Goal: Task Accomplishment & Management: Manage account settings

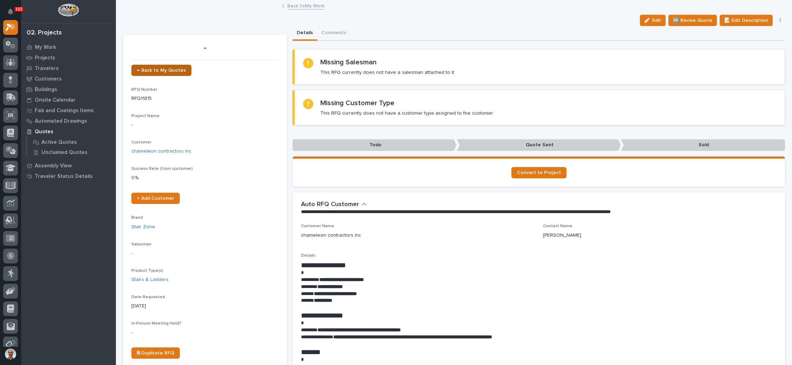
click at [168, 69] on span "← Back to My Quotes" at bounding box center [161, 70] width 49 height 5
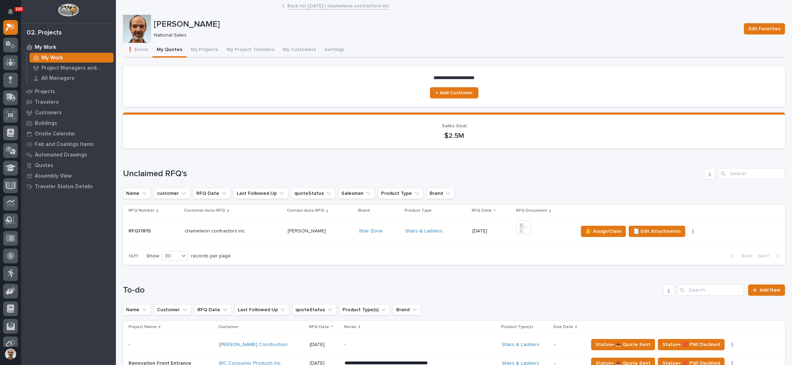
scroll to position [211, 0]
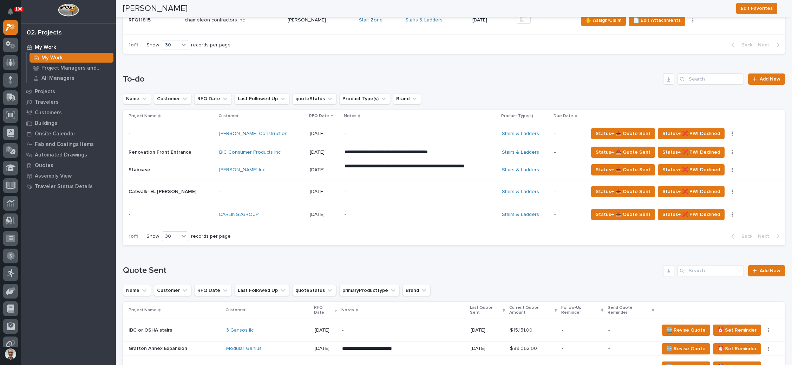
click at [383, 189] on p "-" at bounding box center [406, 192] width 123 height 6
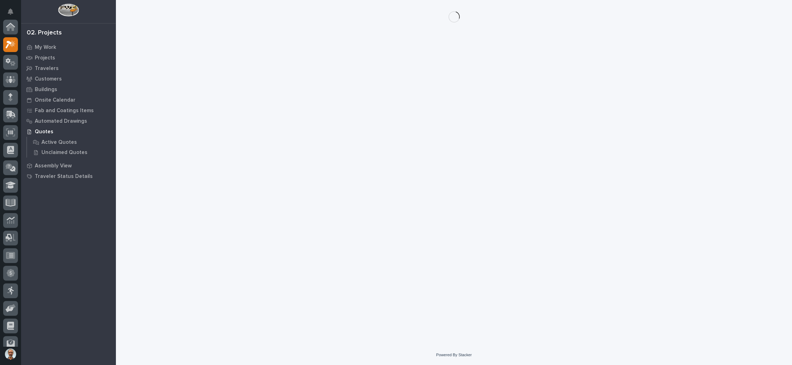
scroll to position [17, 0]
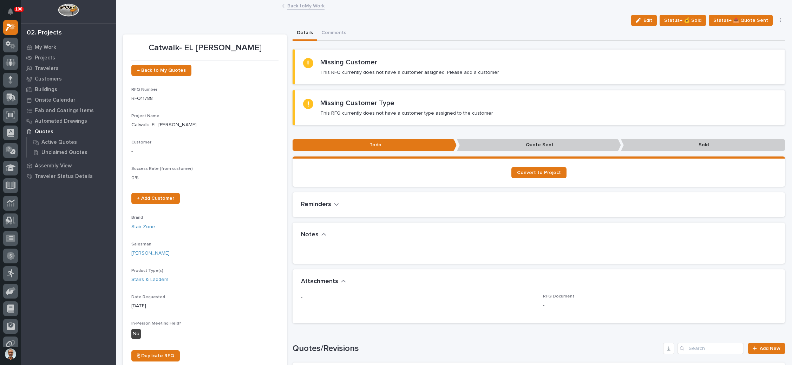
drag, startPoint x: 643, startPoint y: 18, endPoint x: 545, endPoint y: 78, distance: 115.1
click at [644, 18] on span "Edit" at bounding box center [648, 20] width 9 height 6
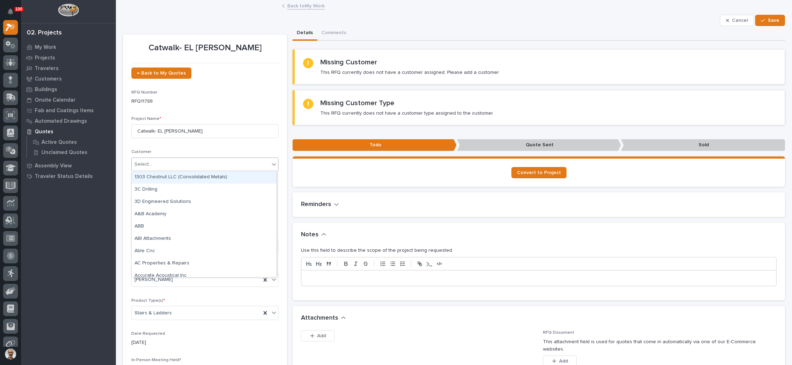
click at [191, 164] on div "Select..." at bounding box center [201, 164] width 138 height 12
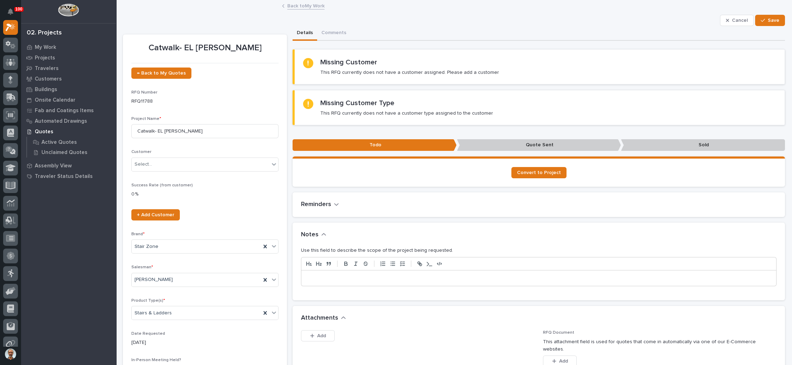
click at [227, 142] on div "Project Name * Catwalk- EL Robison" at bounding box center [204, 129] width 147 height 27
click at [156, 209] on link "+ Add Customer" at bounding box center [155, 214] width 48 height 11
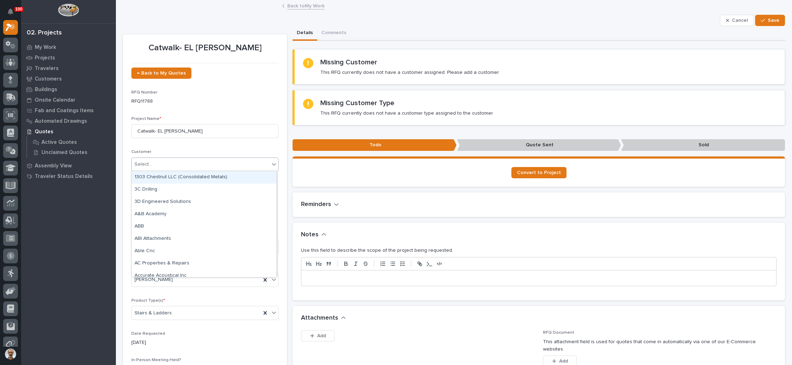
click at [225, 161] on div "Select..." at bounding box center [201, 164] width 138 height 12
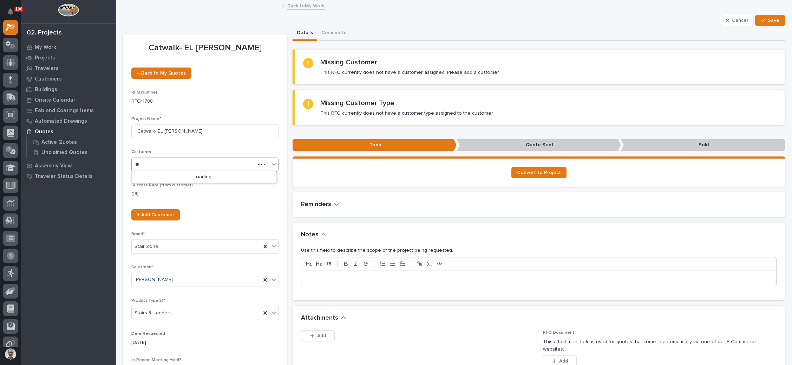
type input "***"
click at [222, 175] on div "[PERSON_NAME]" at bounding box center [204, 177] width 145 height 12
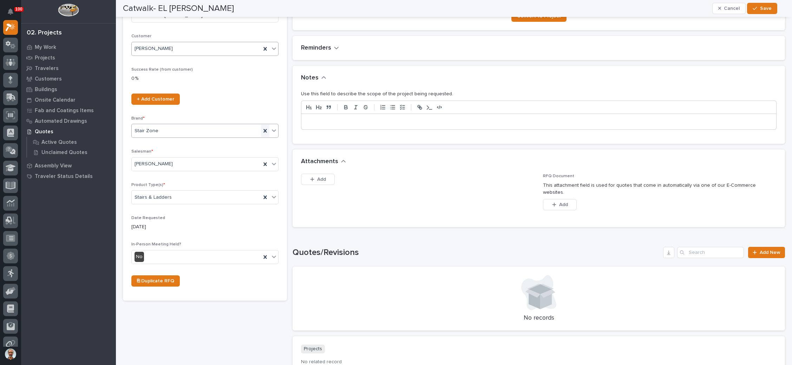
scroll to position [158, 0]
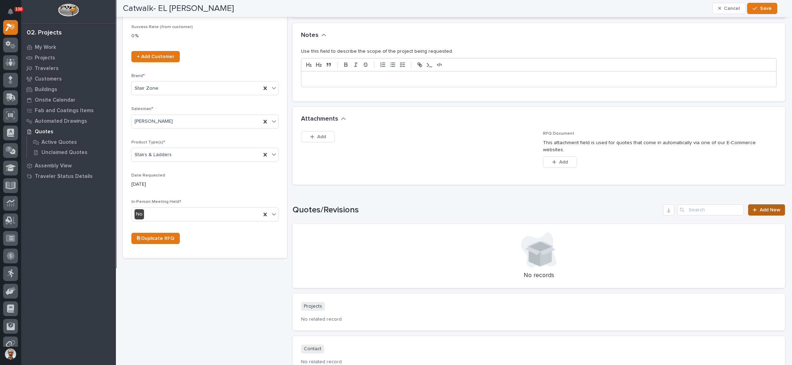
click at [753, 207] on icon at bounding box center [755, 209] width 4 height 5
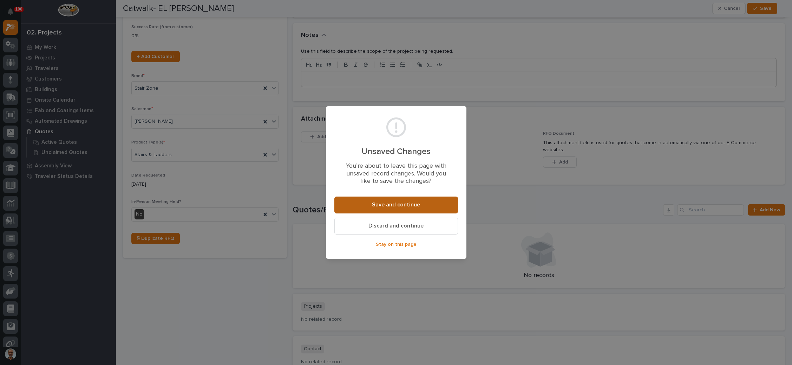
click at [397, 201] on span "Save and continue" at bounding box center [396, 204] width 48 height 7
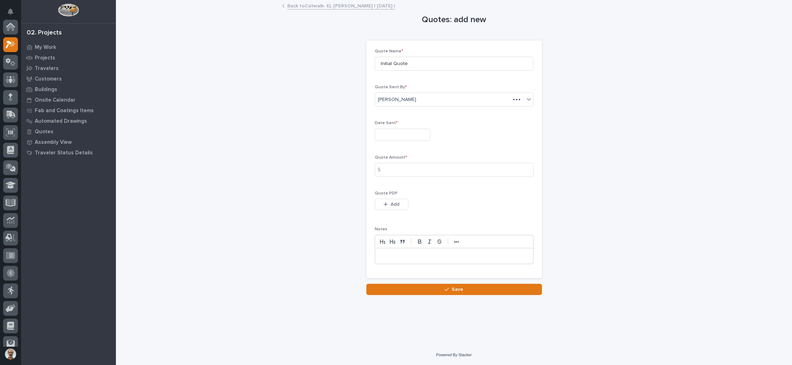
scroll to position [17, 0]
click at [405, 137] on input "text" at bounding box center [403, 135] width 56 height 12
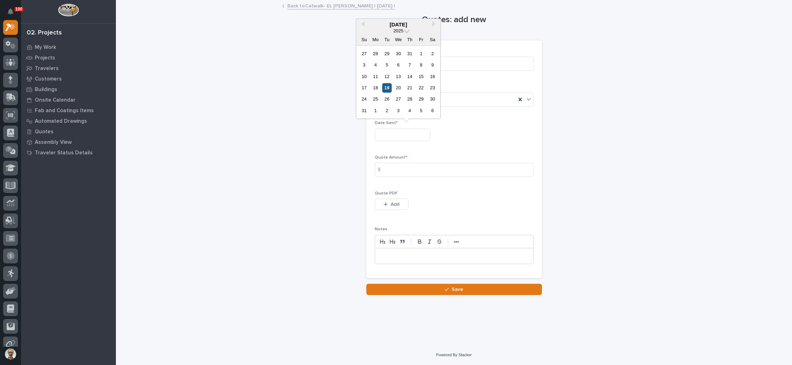
click at [388, 89] on div "19" at bounding box center [386, 87] width 9 height 9
type input "**********"
click at [404, 168] on input at bounding box center [454, 170] width 159 height 14
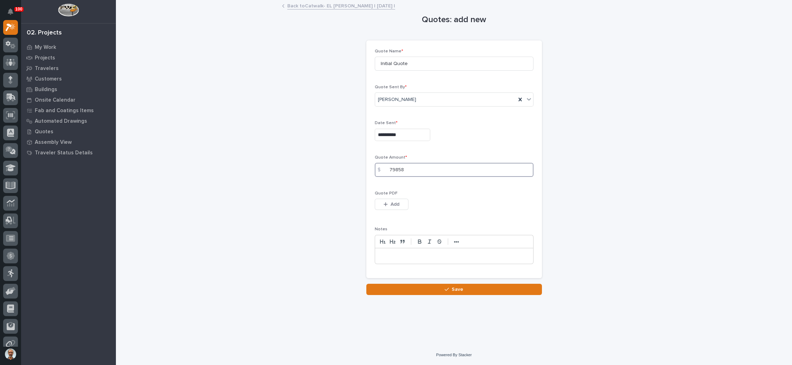
drag, startPoint x: 409, startPoint y: 172, endPoint x: 382, endPoint y: 173, distance: 27.1
click at [382, 173] on div "$ 79858" at bounding box center [454, 170] width 159 height 14
type input "82510"
drag, startPoint x: 388, startPoint y: 200, endPoint x: 400, endPoint y: 198, distance: 12.7
click at [388, 200] on button "Add" at bounding box center [392, 203] width 34 height 11
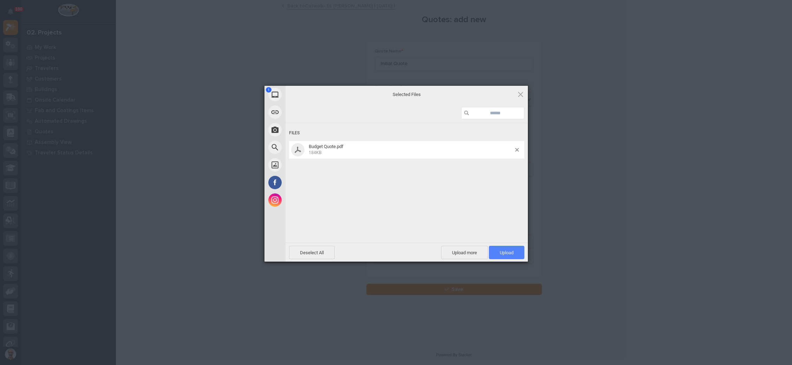
click at [510, 247] on span "Upload 1" at bounding box center [506, 252] width 35 height 13
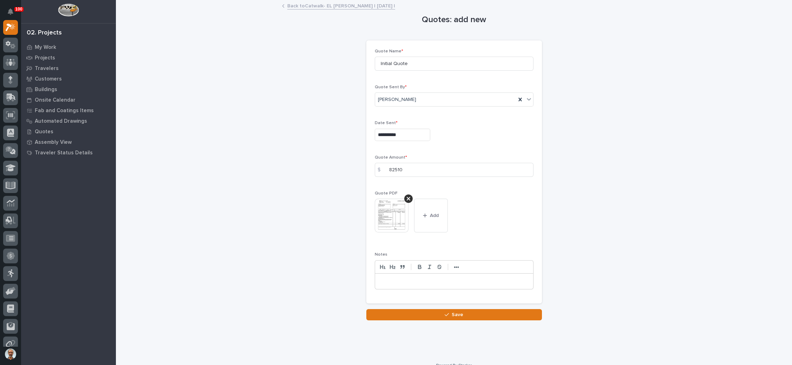
scroll to position [9, 0]
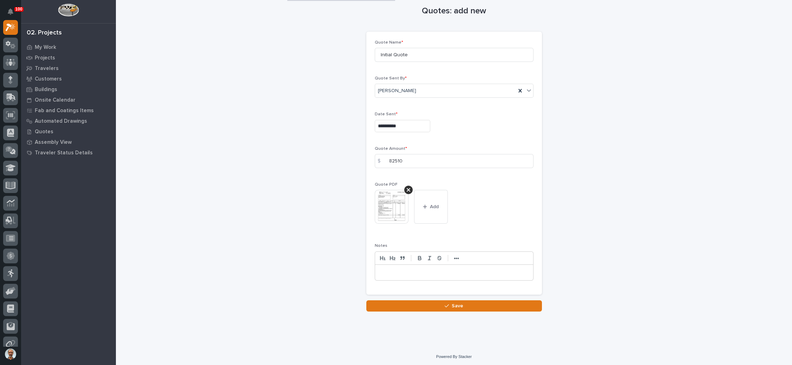
click at [444, 301] on button "Save" at bounding box center [454, 305] width 176 height 11
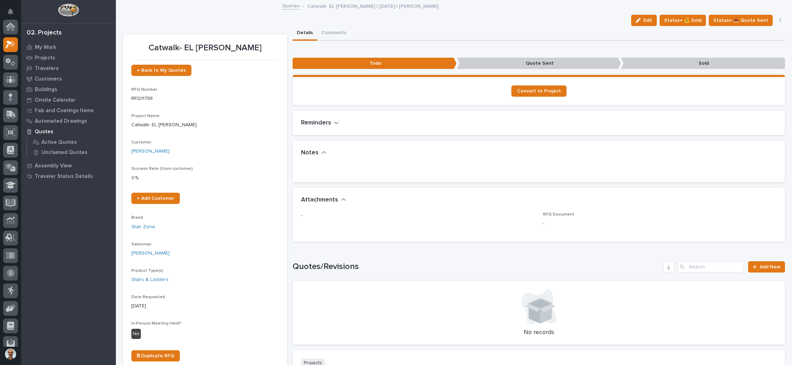
scroll to position [17, 0]
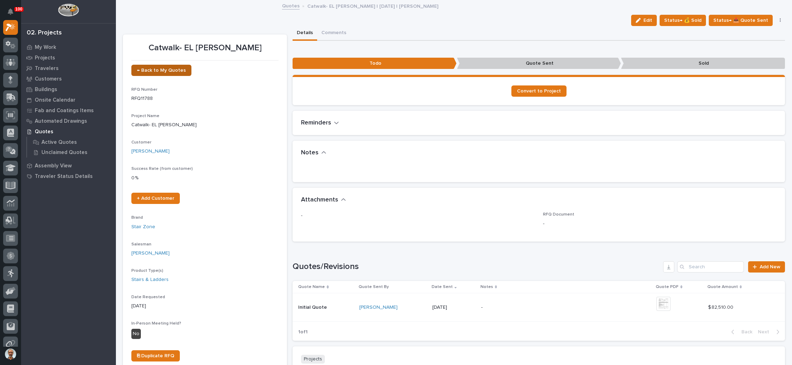
click at [170, 68] on span "← Back to My Quotes" at bounding box center [161, 70] width 49 height 5
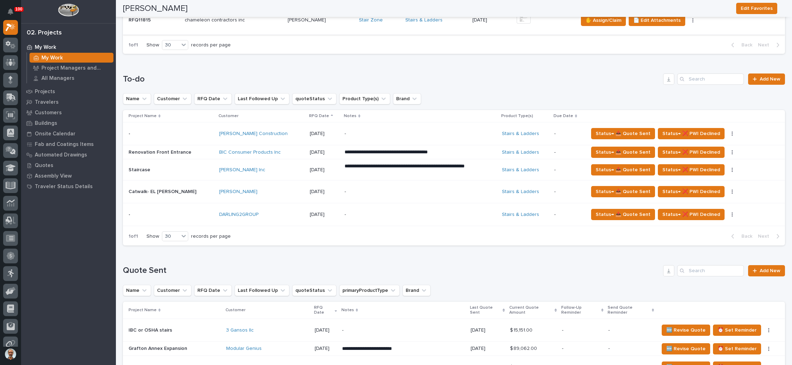
scroll to position [263, 0]
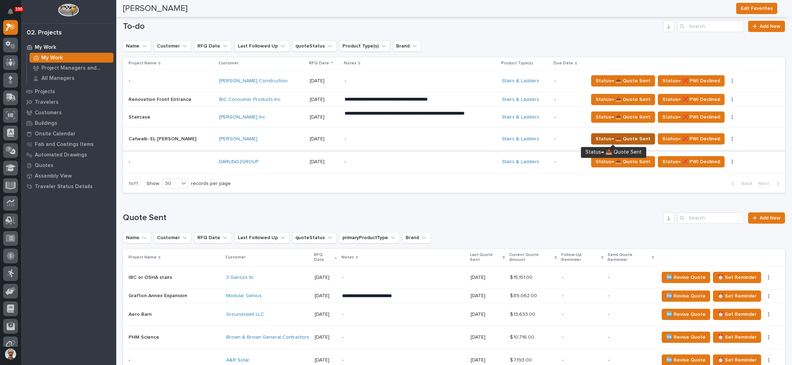
click at [610, 137] on span "Status→ 📤 Quote Sent" at bounding box center [623, 139] width 55 height 8
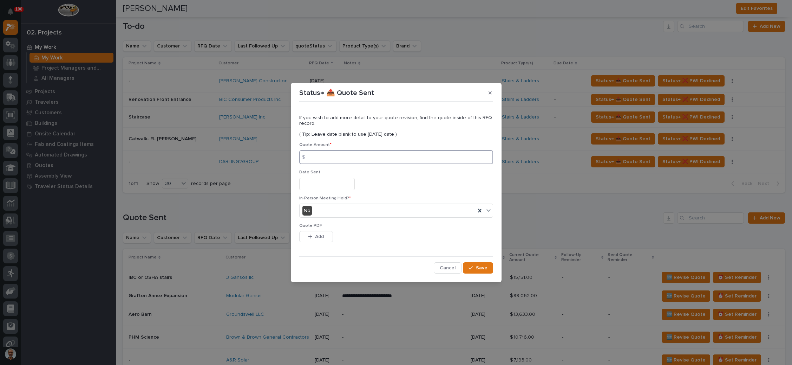
click at [348, 154] on input at bounding box center [396, 157] width 194 height 14
type input "82510"
click at [333, 182] on input "text" at bounding box center [327, 184] width 56 height 12
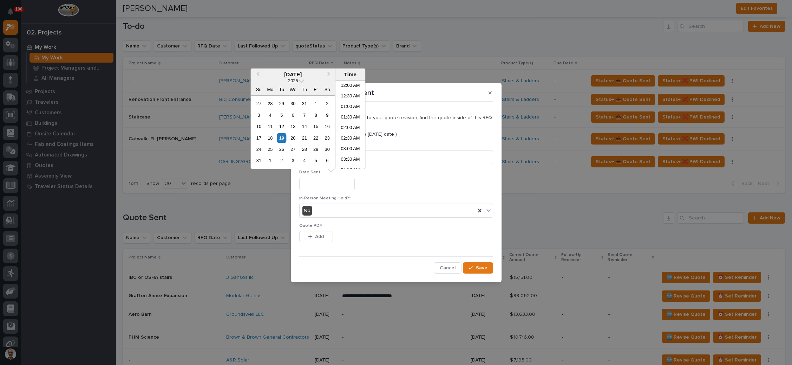
scroll to position [235, 0]
click at [281, 136] on div "19" at bounding box center [281, 137] width 9 height 9
type input "**********"
click at [320, 233] on span "Add" at bounding box center [319, 236] width 9 height 6
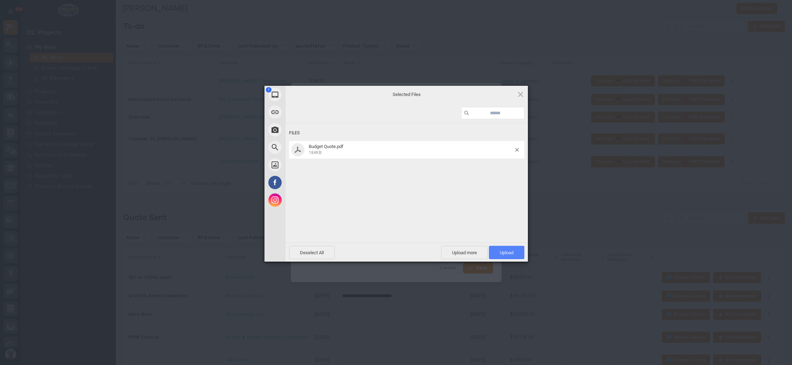
click at [506, 250] on span "Upload 1" at bounding box center [507, 252] width 14 height 5
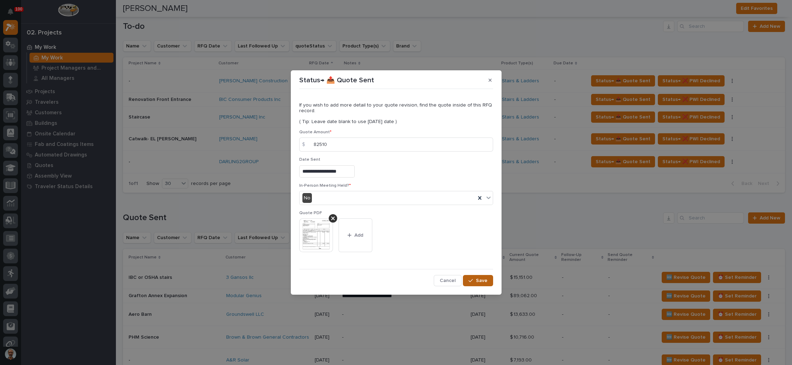
click at [481, 281] on span "Save" at bounding box center [482, 280] width 12 height 6
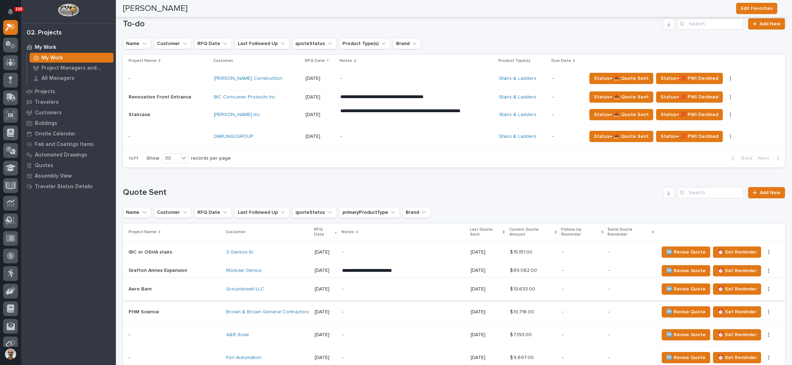
scroll to position [263, 0]
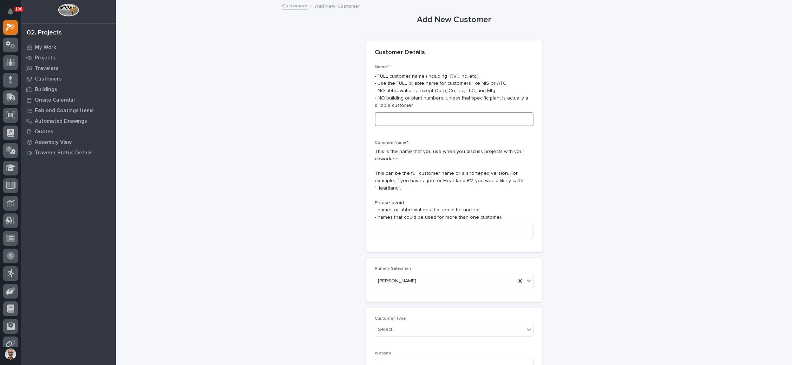
click at [426, 120] on input at bounding box center [454, 119] width 159 height 14
drag, startPoint x: 383, startPoint y: 115, endPoint x: 359, endPoint y: 115, distance: 23.5
click at [359, 115] on div "Add New Customer Loading... Saving… Loading... Saving… Loading... Saving… Custo…" at bounding box center [454, 238] width 662 height 475
type input "[PERSON_NAME]"
click at [423, 224] on input at bounding box center [454, 231] width 159 height 14
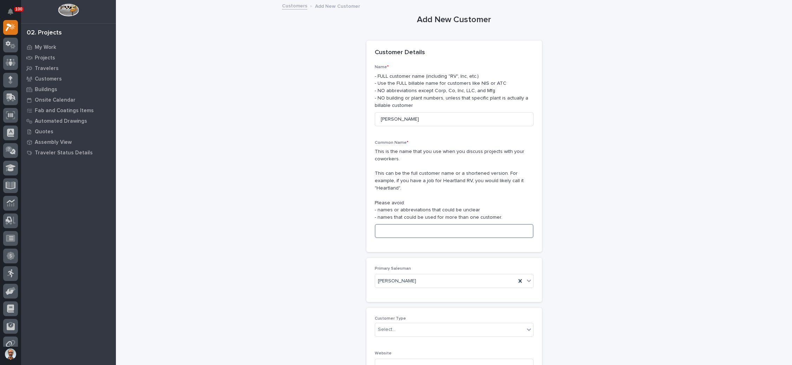
paste input "[PERSON_NAME]"
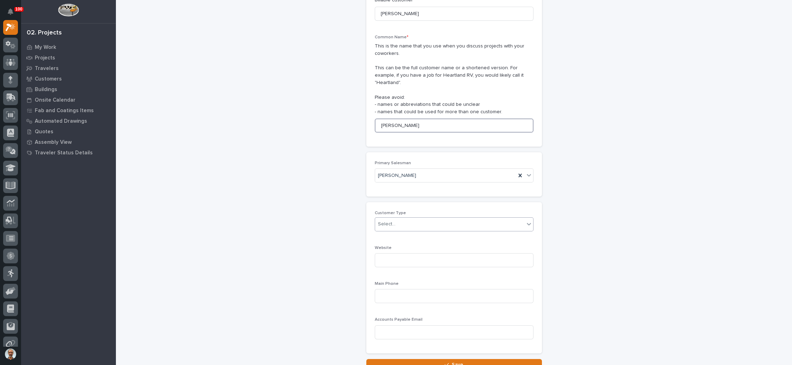
type input "[PERSON_NAME]"
click at [437, 220] on div "Select..." at bounding box center [449, 224] width 149 height 12
click at [418, 241] on div "End User" at bounding box center [450, 242] width 158 height 12
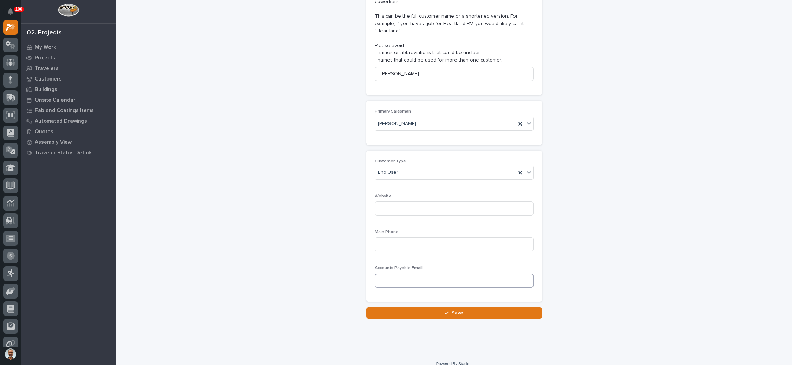
click at [419, 273] on input at bounding box center [454, 280] width 159 height 14
click at [428, 237] on input at bounding box center [454, 244] width 159 height 14
paste input "[PHONE_NUMBER]"
type input "[PHONE_NUMBER]"
click at [427, 274] on input at bounding box center [454, 280] width 159 height 14
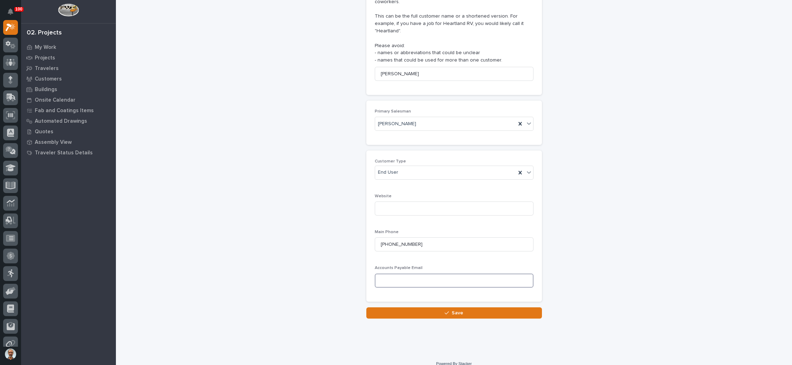
paste input "[EMAIL_ADDRESS][DOMAIN_NAME]"
type input "[EMAIL_ADDRESS][DOMAIN_NAME]"
click at [446, 310] on div "button" at bounding box center [448, 312] width 7 height 5
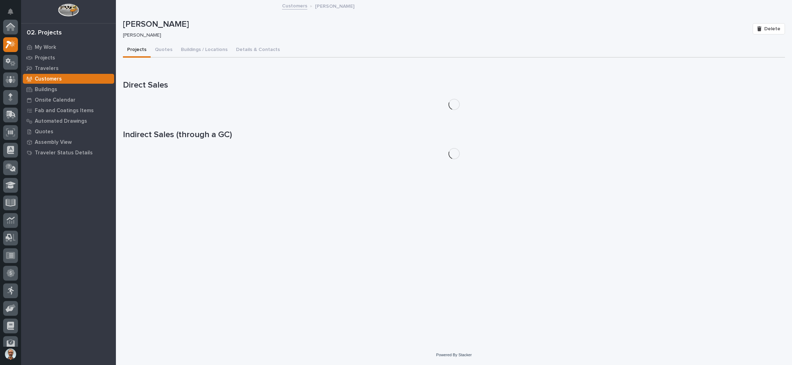
scroll to position [17, 0]
